Goal: Download file/media

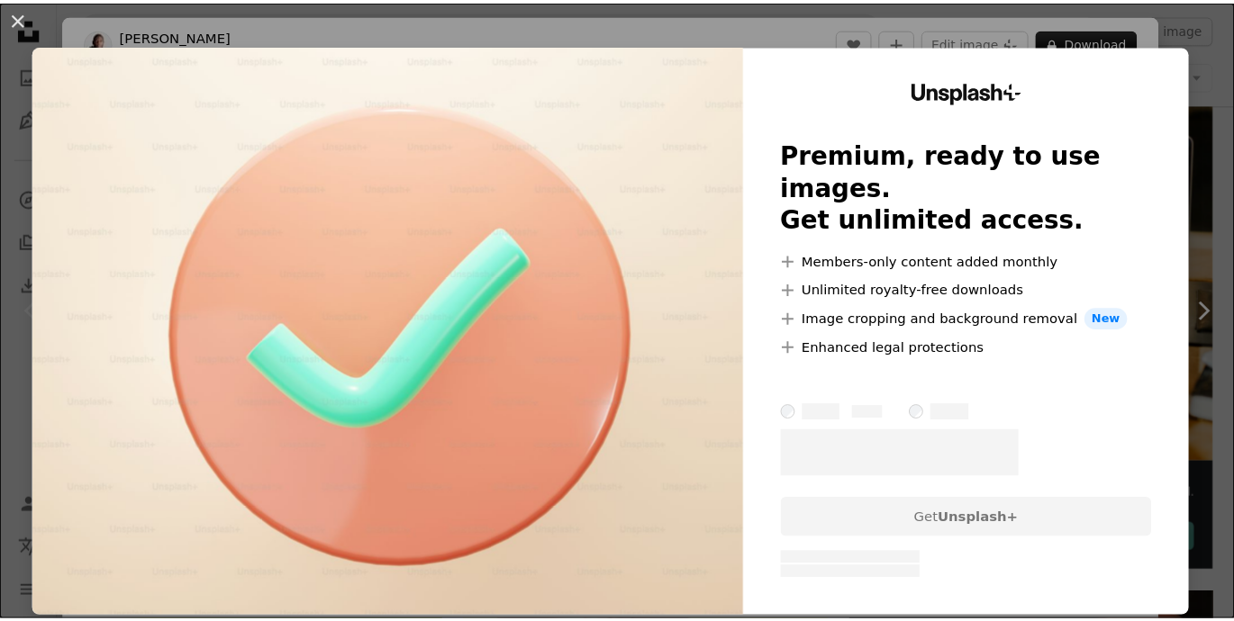
scroll to position [68, 0]
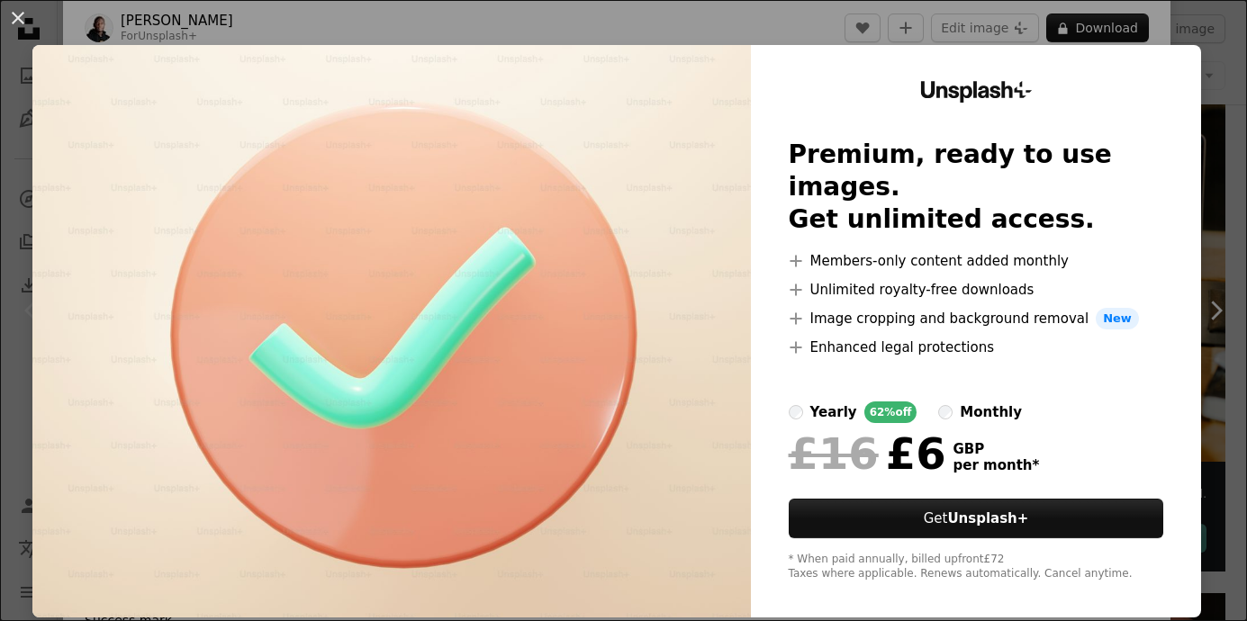
click at [770, 48] on div "Unsplash+ Premium, ready to use images. Get unlimited access. A plus sign Membe…" at bounding box center [976, 331] width 450 height 573
click at [770, 20] on div "An X shape Unsplash+ Premium, ready to use images. Get unlimited access. A plus…" at bounding box center [623, 310] width 1247 height 621
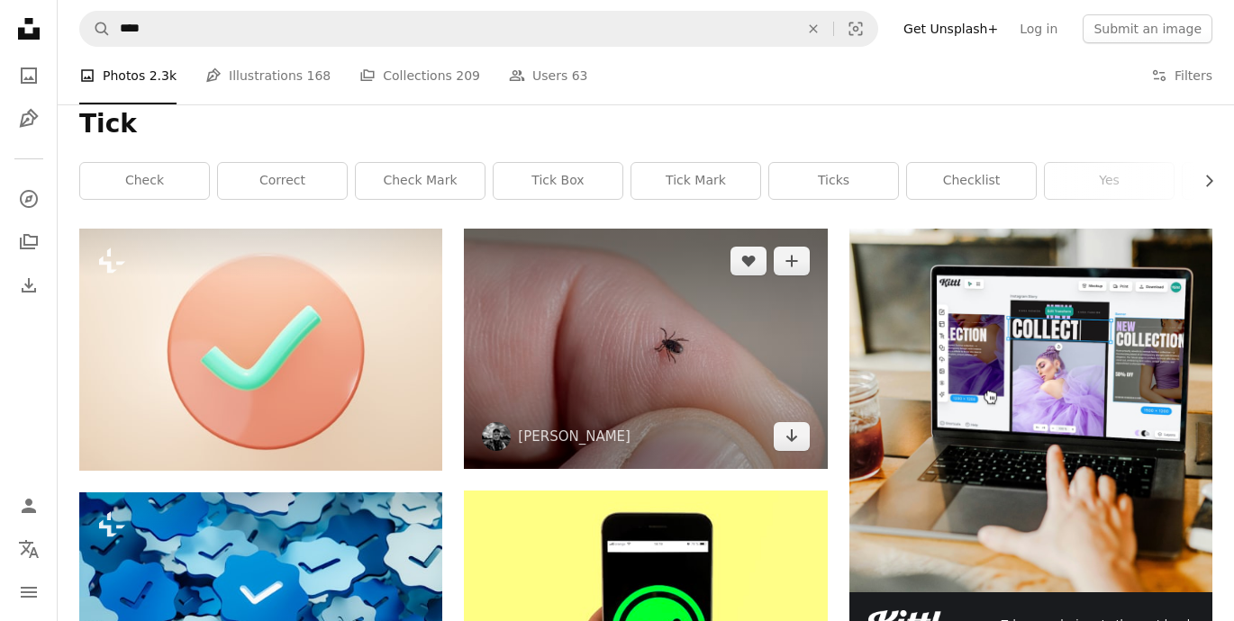
scroll to position [214, 0]
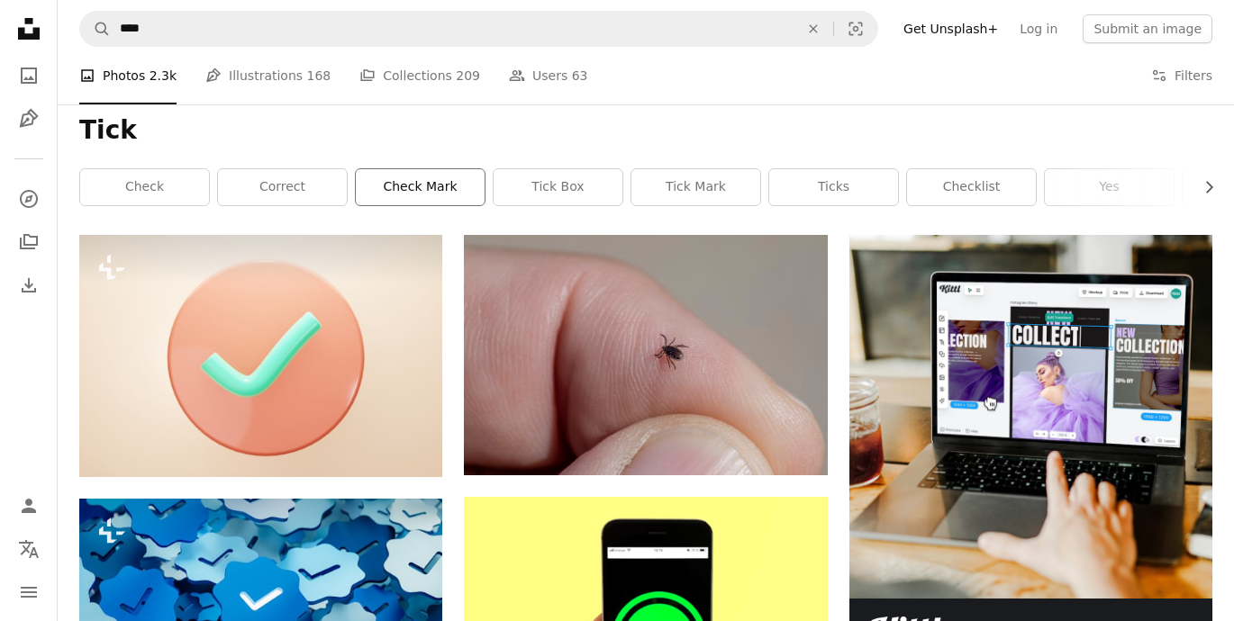
click at [418, 196] on link "check mark" at bounding box center [420, 187] width 129 height 36
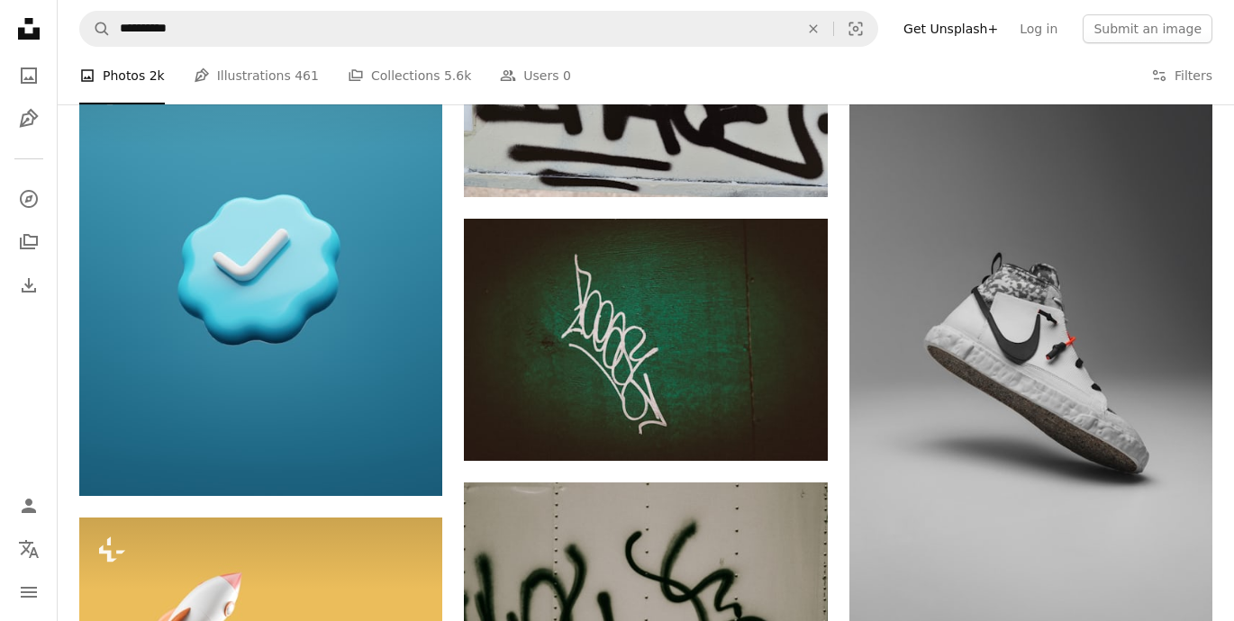
scroll to position [1143, 0]
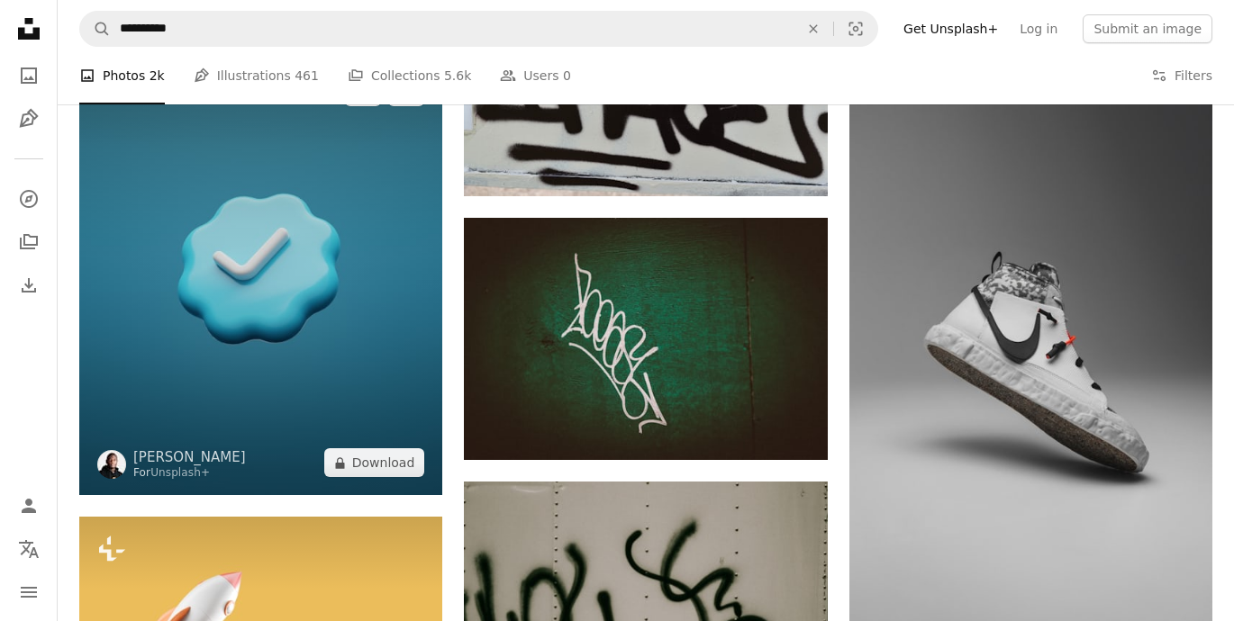
click at [332, 302] on img at bounding box center [260, 277] width 363 height 436
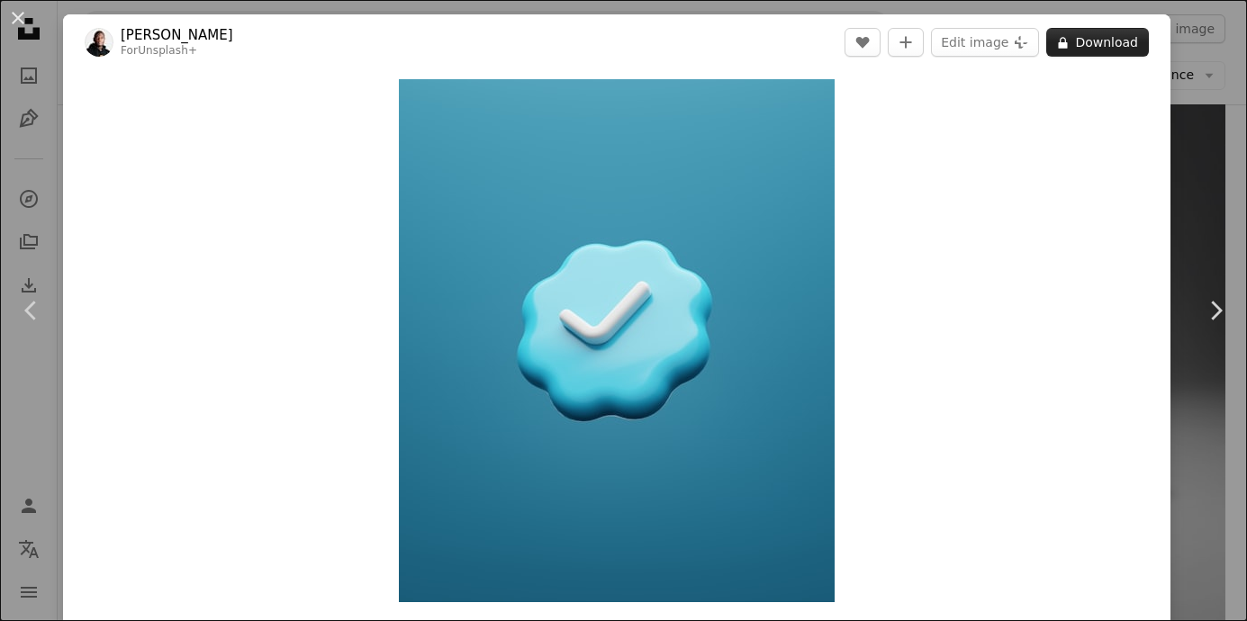
click at [1069, 40] on button "A lock Download" at bounding box center [1098, 42] width 103 height 29
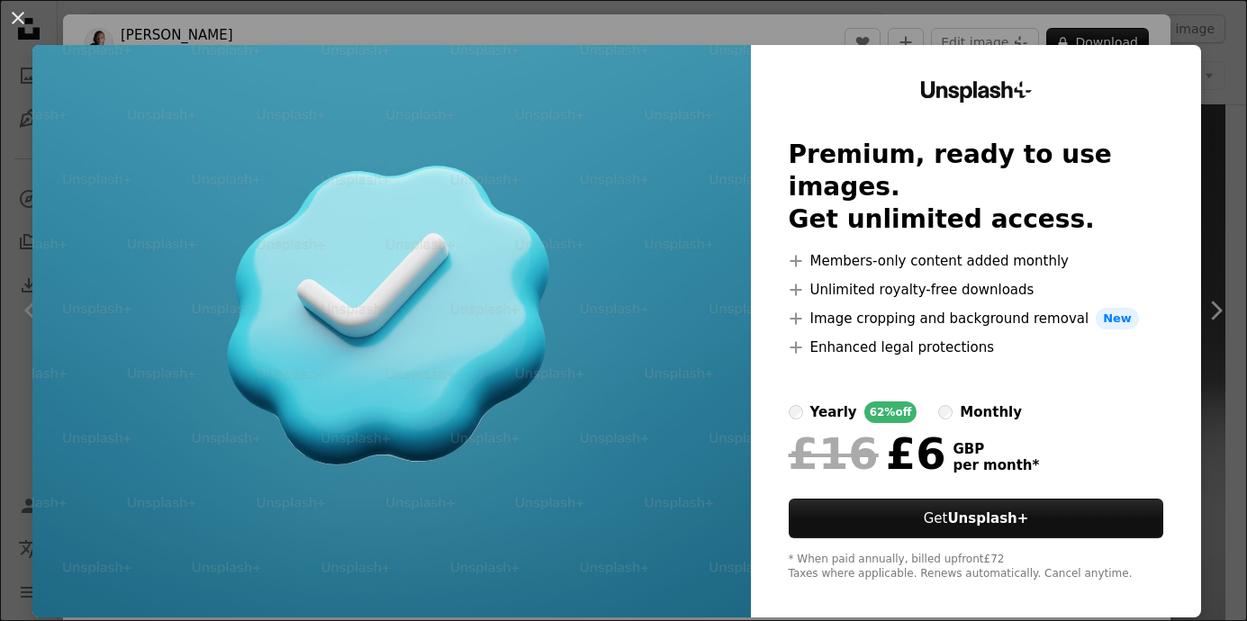
click at [1136, 31] on div "An X shape Unsplash+ Premium, ready to use images. Get unlimited access. A plus…" at bounding box center [623, 310] width 1247 height 621
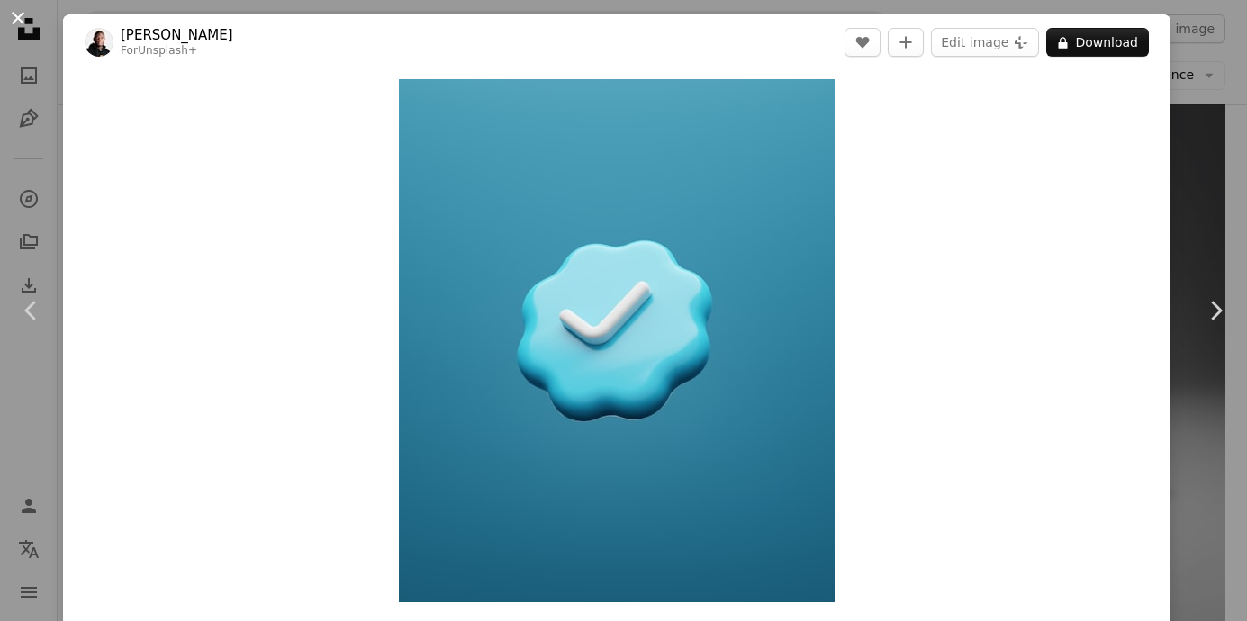
click at [21, 13] on button "An X shape" at bounding box center [18, 18] width 22 height 22
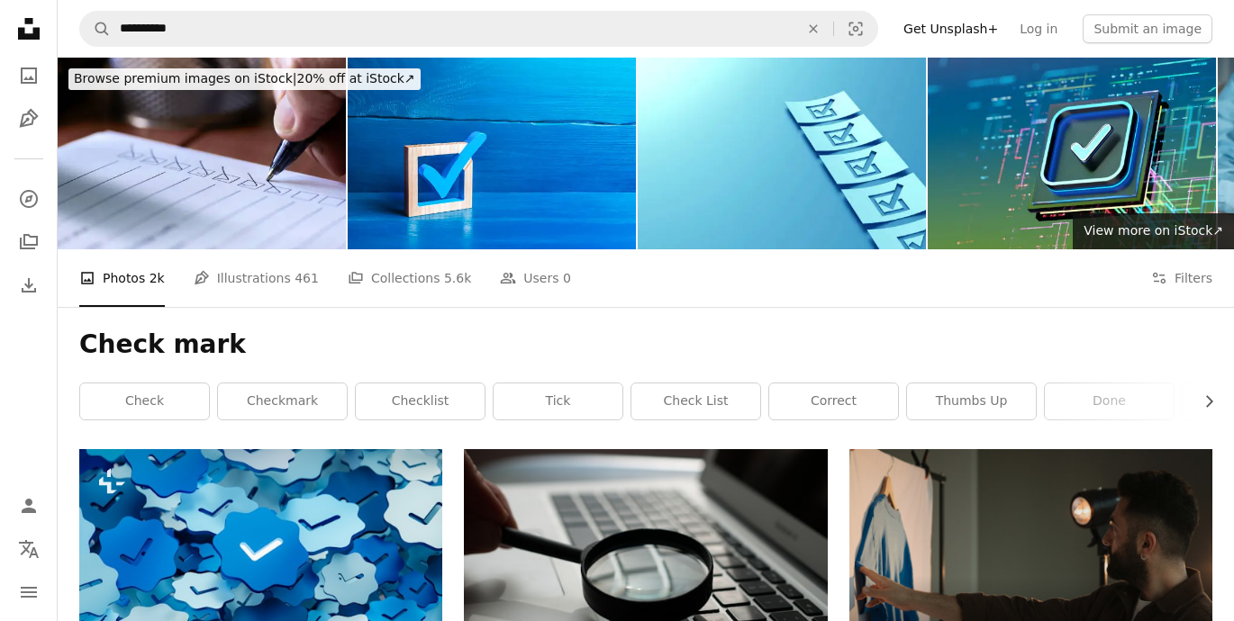
click at [0, 0] on span "License" at bounding box center [0, 0] width 0 height 0
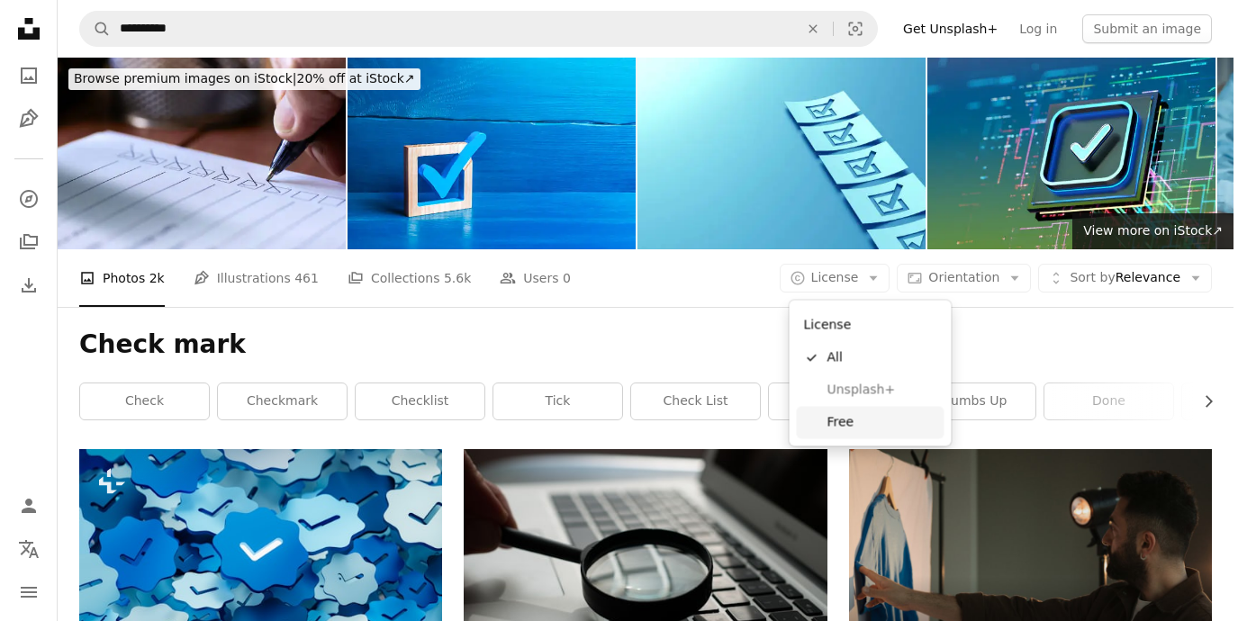
click at [839, 422] on span "Free" at bounding box center [883, 422] width 110 height 18
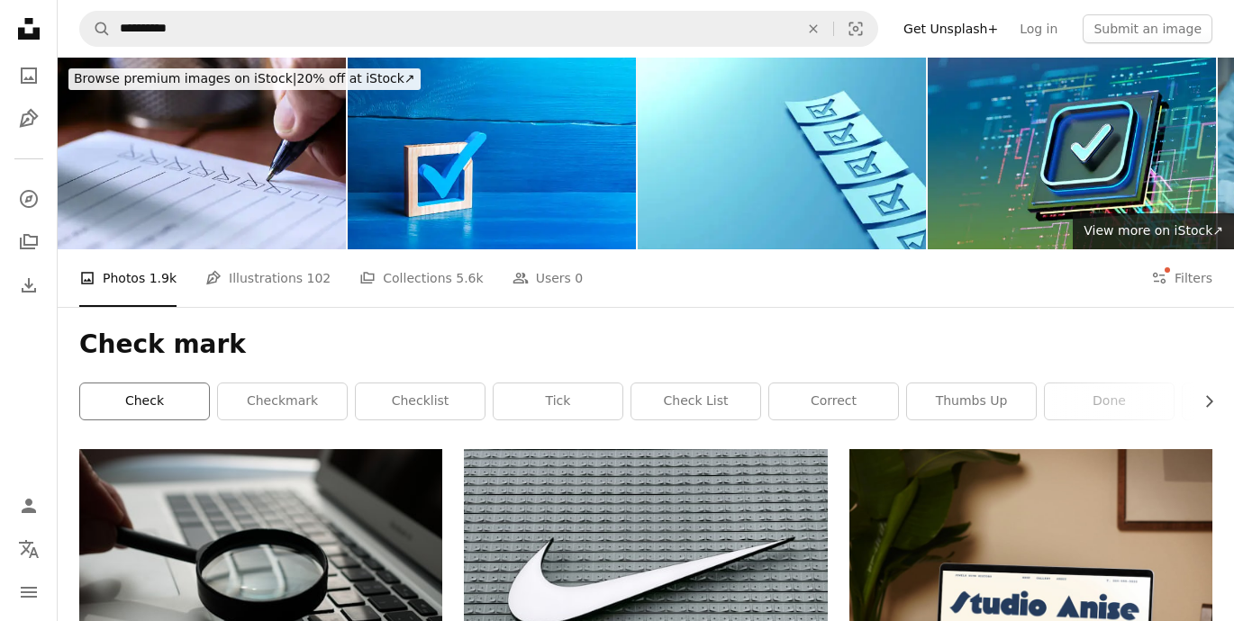
click at [173, 397] on link "check" at bounding box center [144, 402] width 129 height 36
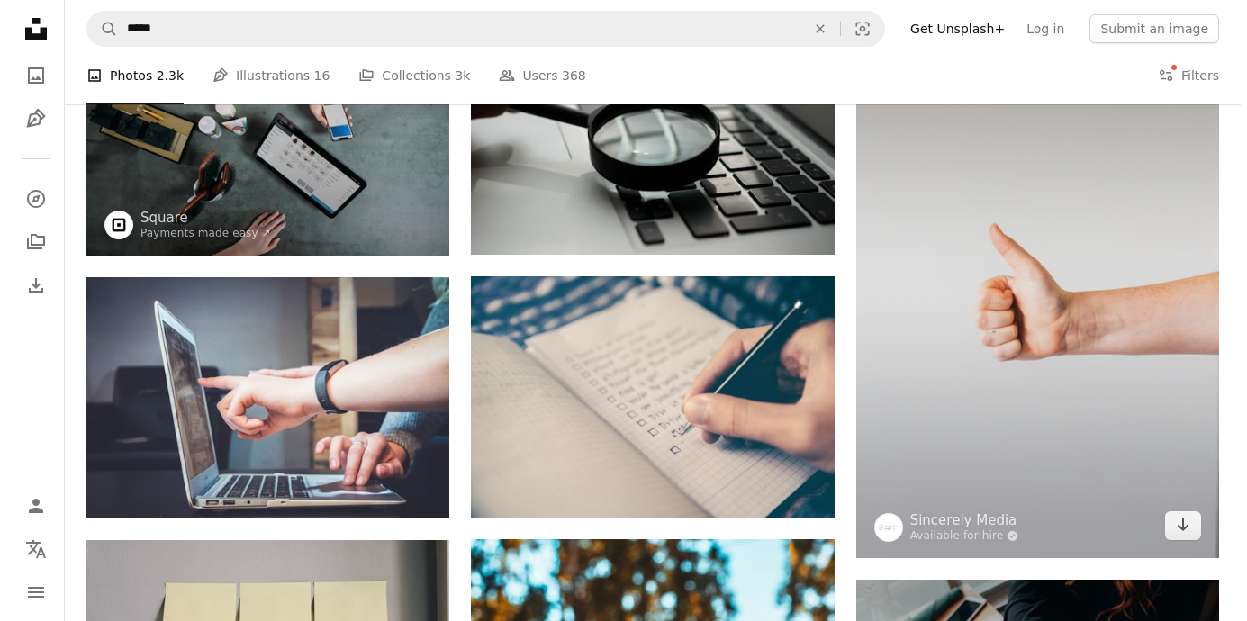
scroll to position [204, 0]
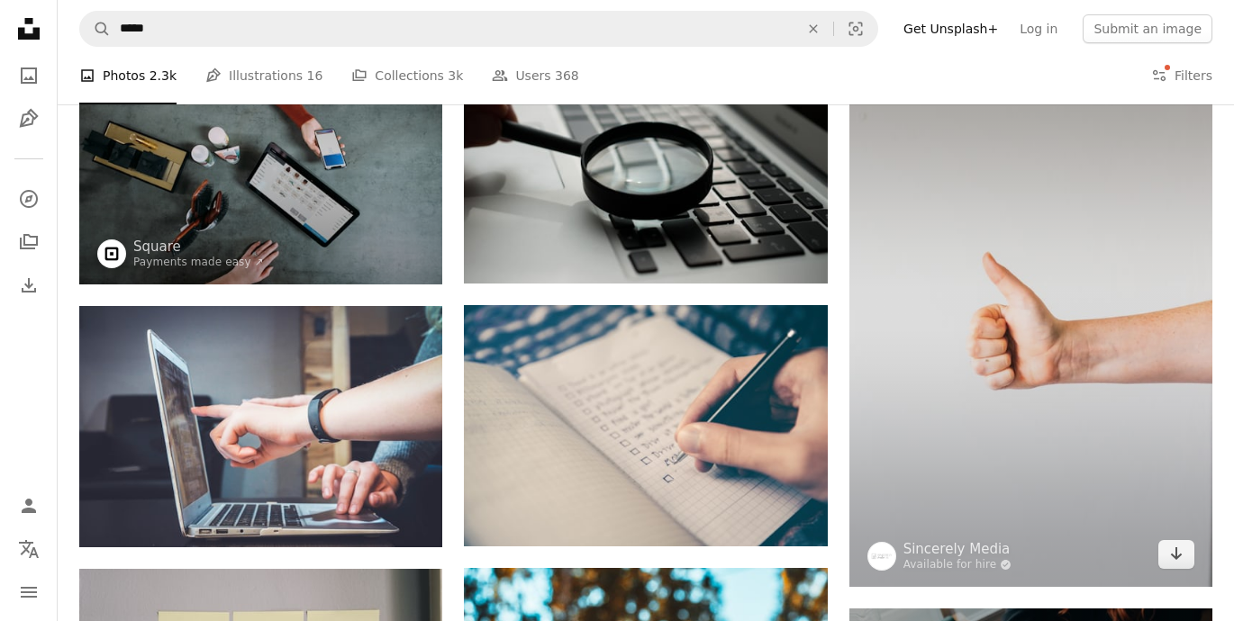
click at [937, 324] on img at bounding box center [1030, 314] width 363 height 545
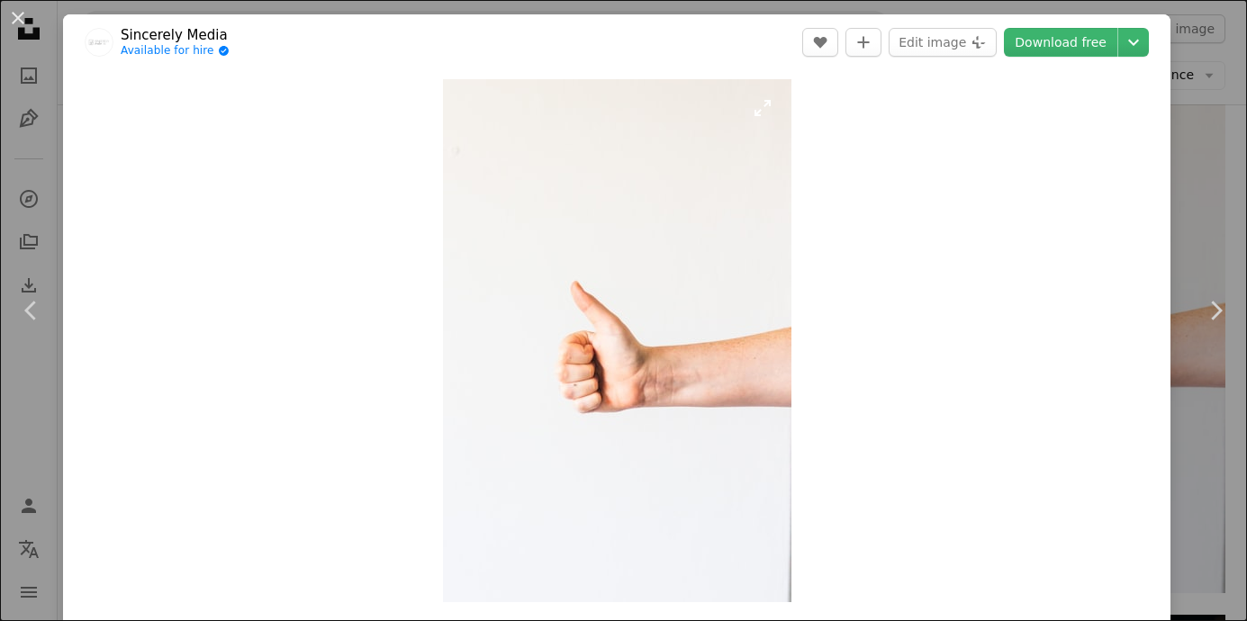
click at [604, 267] on img "Zoom in on this image" at bounding box center [617, 340] width 349 height 523
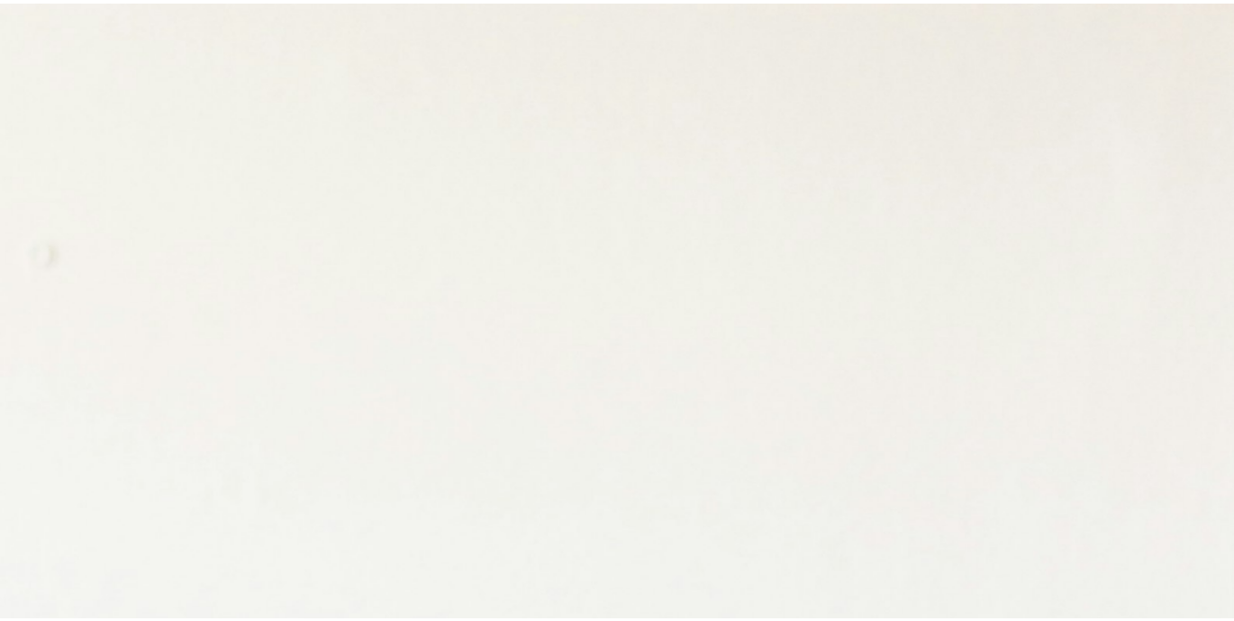
scroll to position [606, 0]
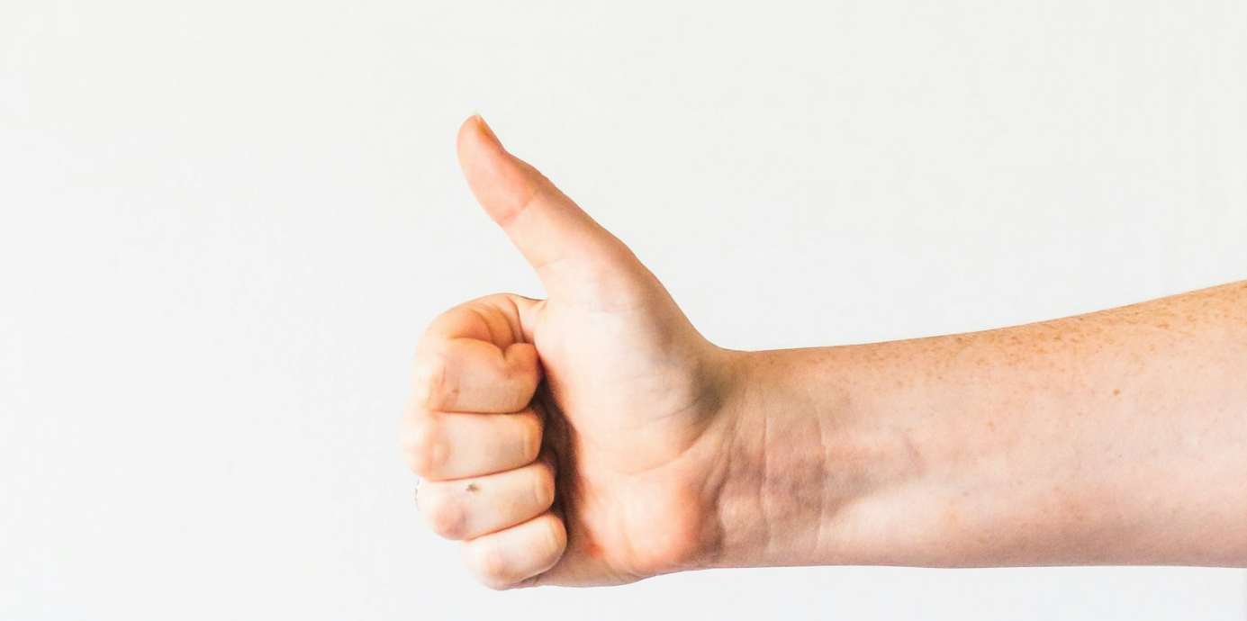
click at [604, 267] on img "Zoom out on this image" at bounding box center [623, 330] width 1249 height 1874
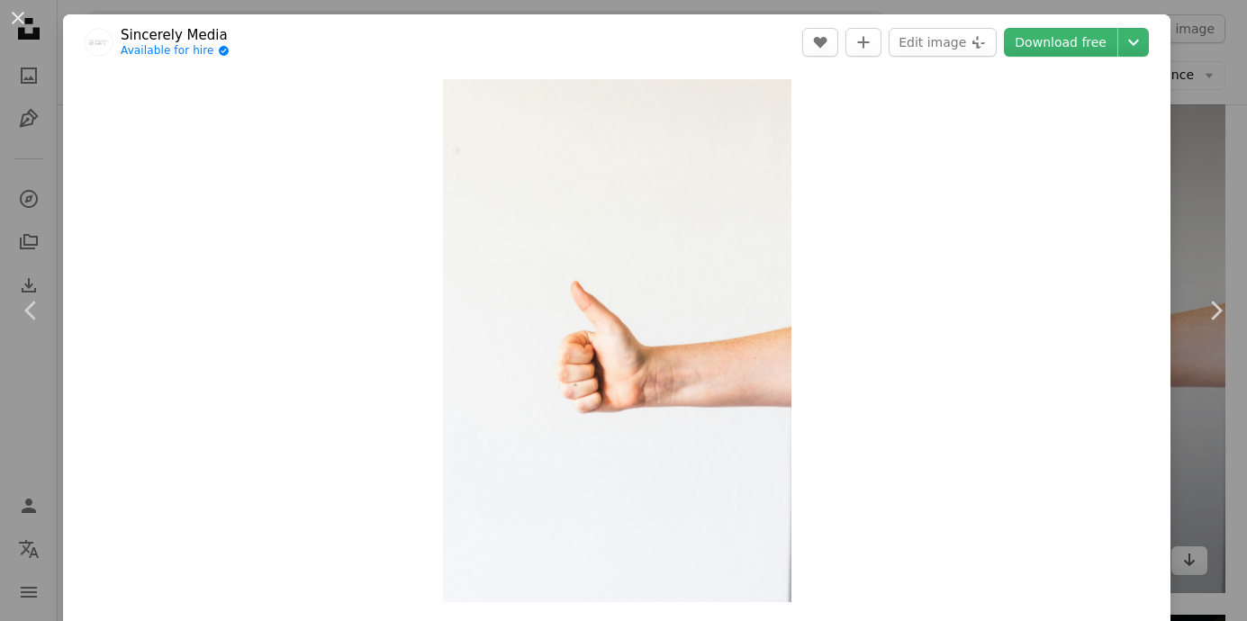
click at [1183, 145] on div "An X shape Chevron left Chevron right Sincerely Media Available for hire A chec…" at bounding box center [623, 310] width 1247 height 621
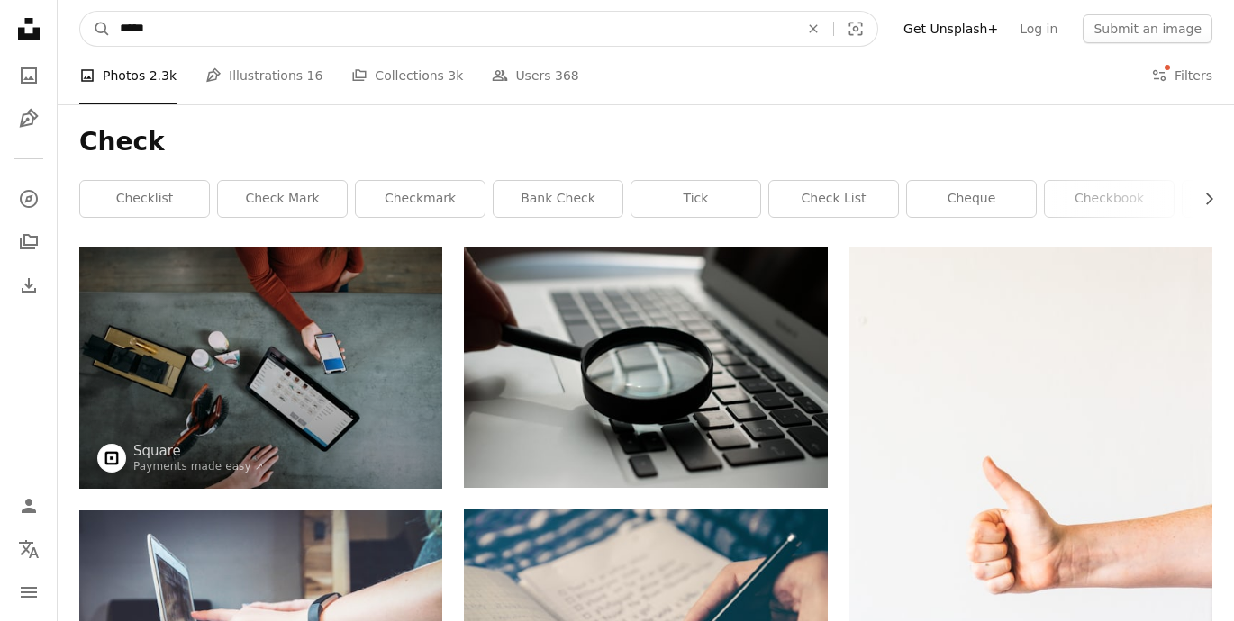
click at [141, 25] on input "*****" at bounding box center [452, 29] width 683 height 34
type input "****"
click button "A magnifying glass" at bounding box center [95, 29] width 31 height 34
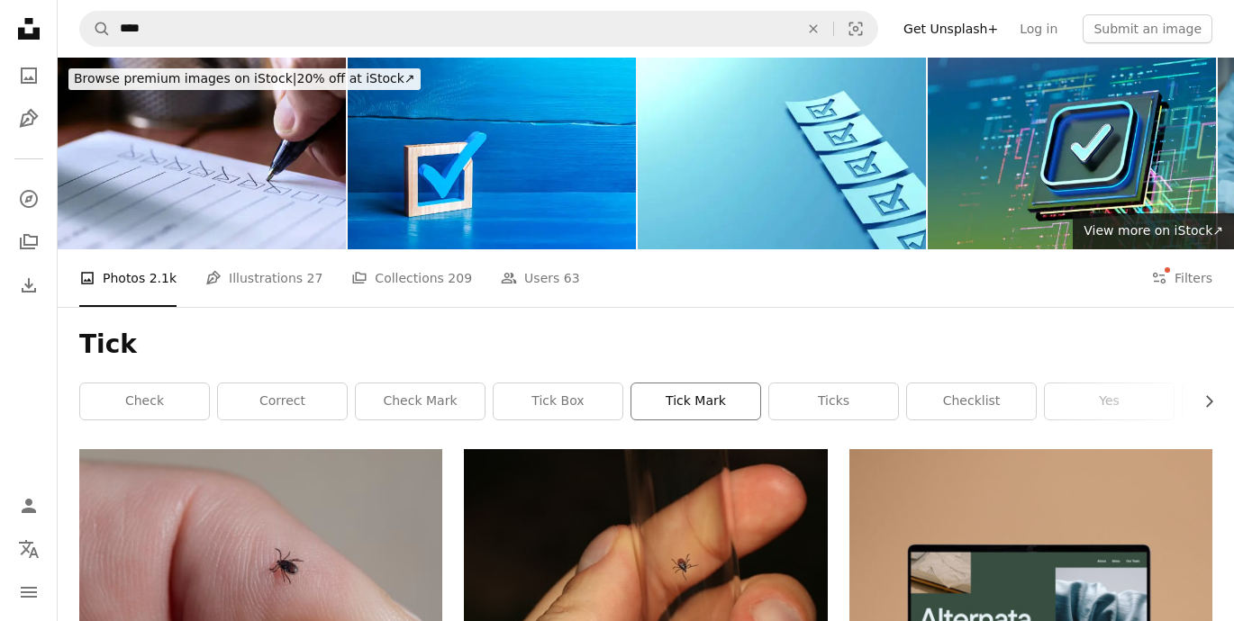
click at [697, 399] on link "tick mark" at bounding box center [695, 402] width 129 height 36
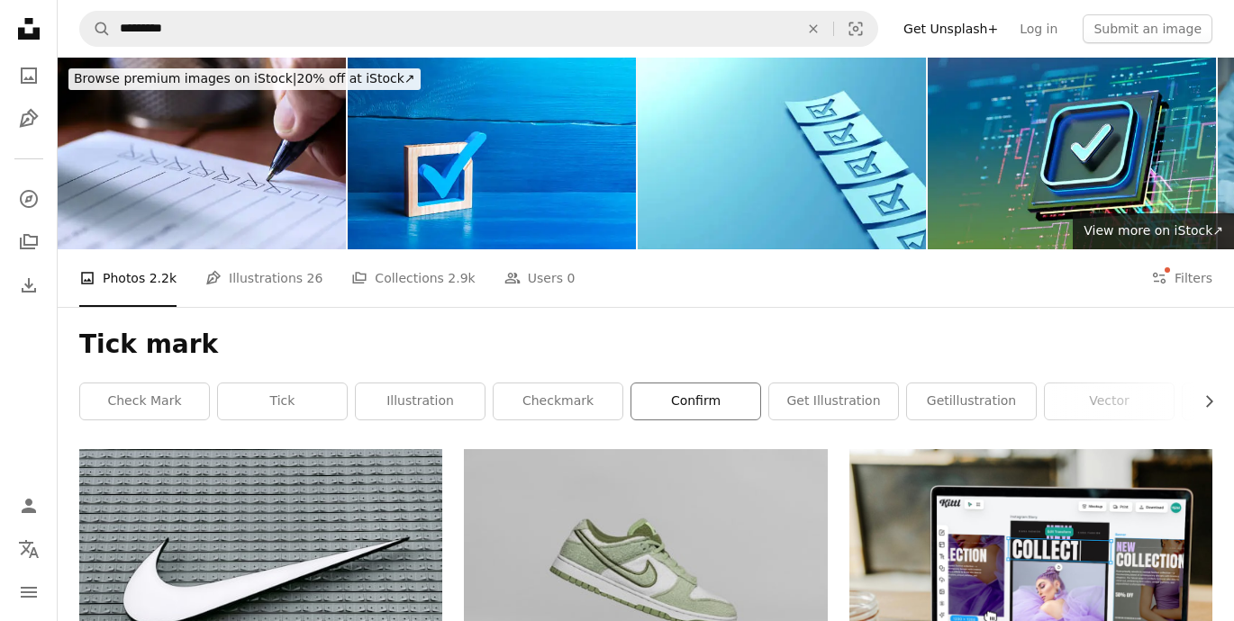
click at [676, 412] on link "confirm" at bounding box center [695, 402] width 129 height 36
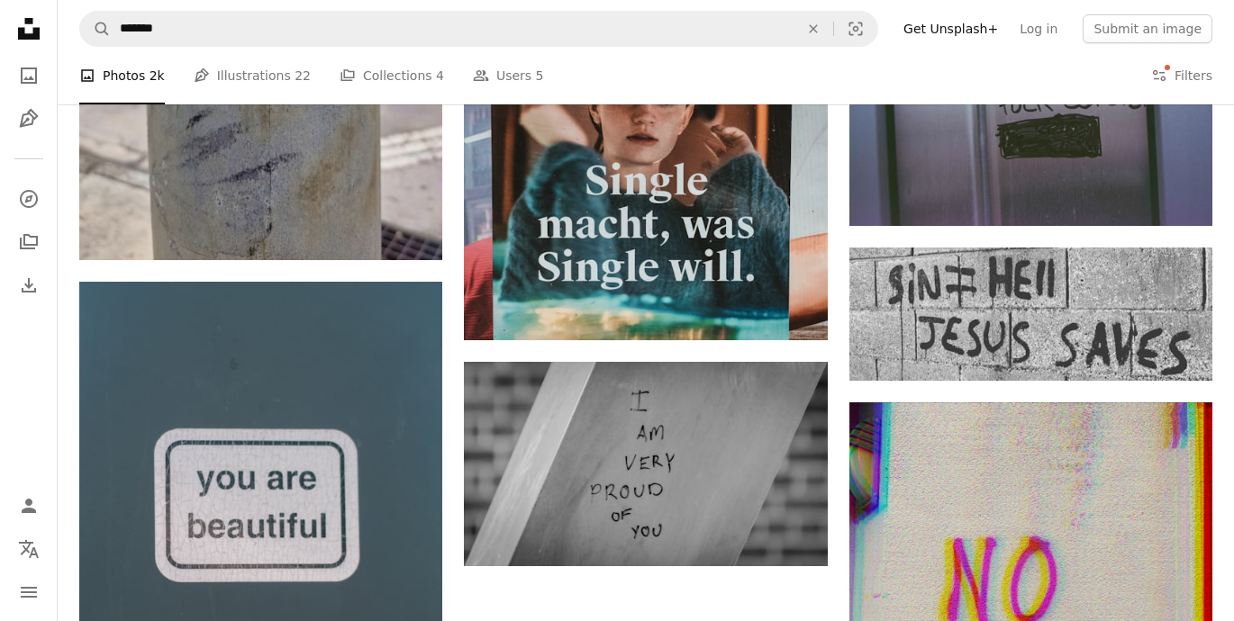
scroll to position [2434, 0]
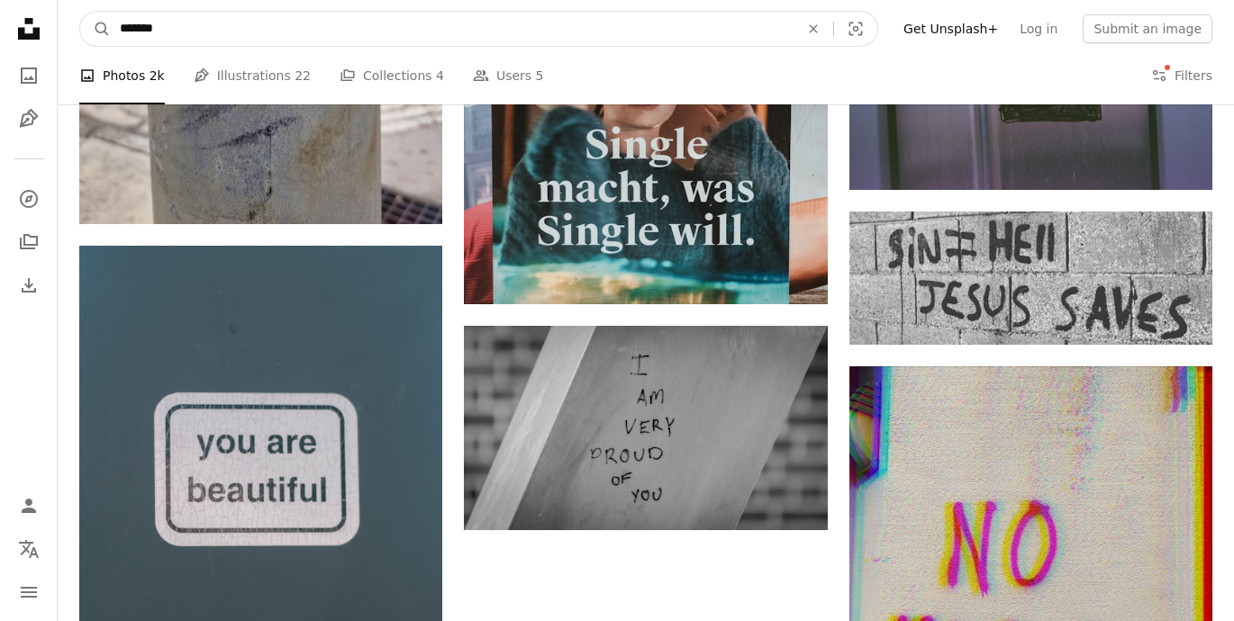
drag, startPoint x: 228, startPoint y: 33, endPoint x: 68, endPoint y: 33, distance: 159.4
click at [68, 33] on nav "A magnifying glass ******* An X shape Visual search Filters Get Unsplash+ Log i…" at bounding box center [646, 29] width 1176 height 58
type input "**********"
click button "A magnifying glass" at bounding box center [95, 29] width 31 height 34
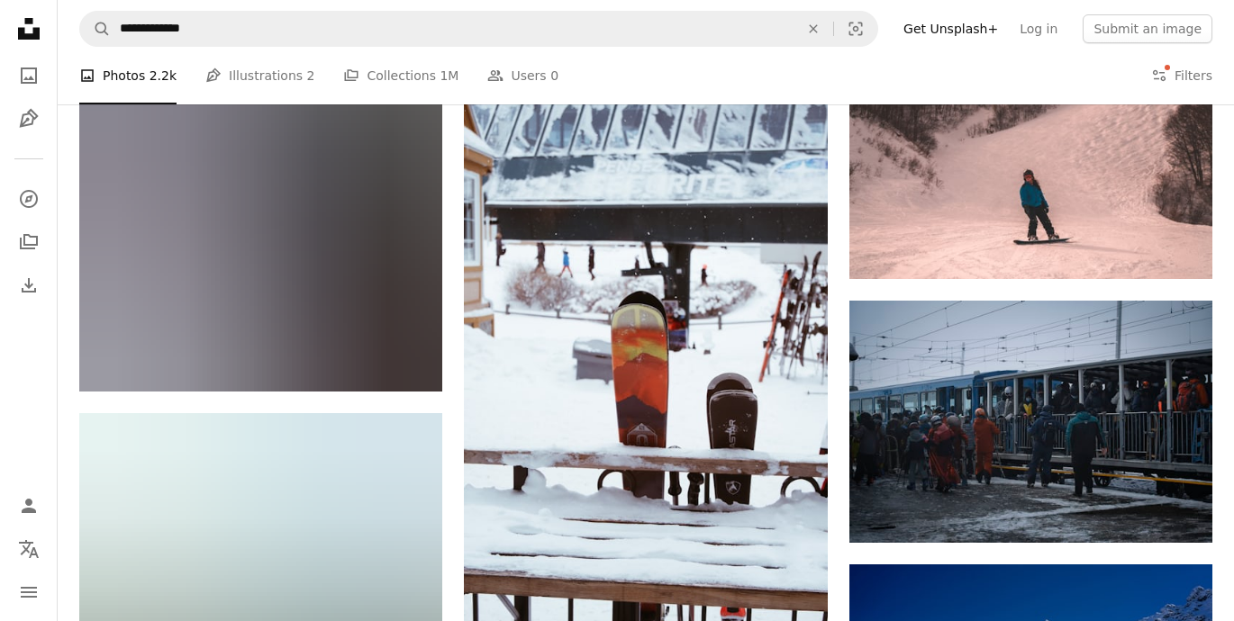
scroll to position [1166, 0]
